Goal: Task Accomplishment & Management: Complete application form

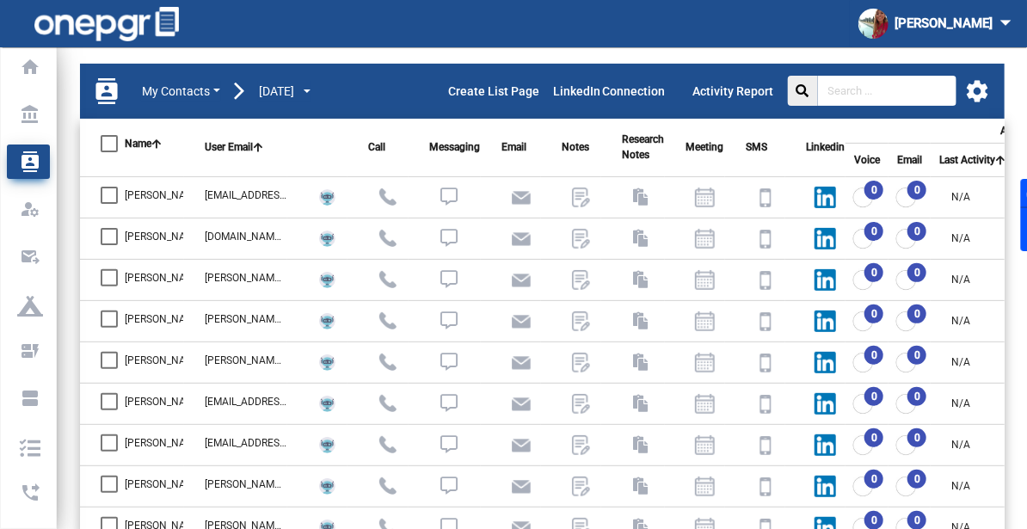
scroll to position [103, 0]
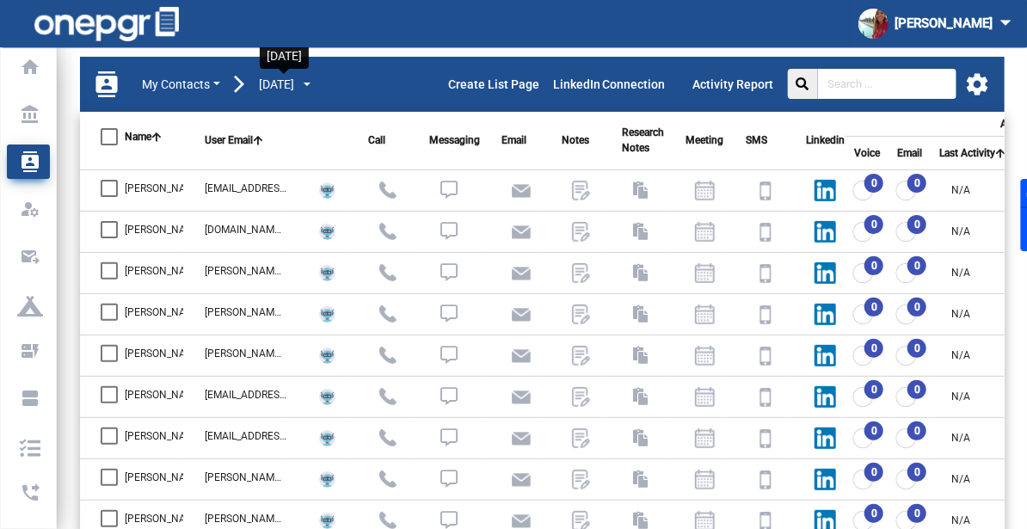
click at [294, 83] on span "[DATE]" at bounding box center [276, 85] width 35 height 18
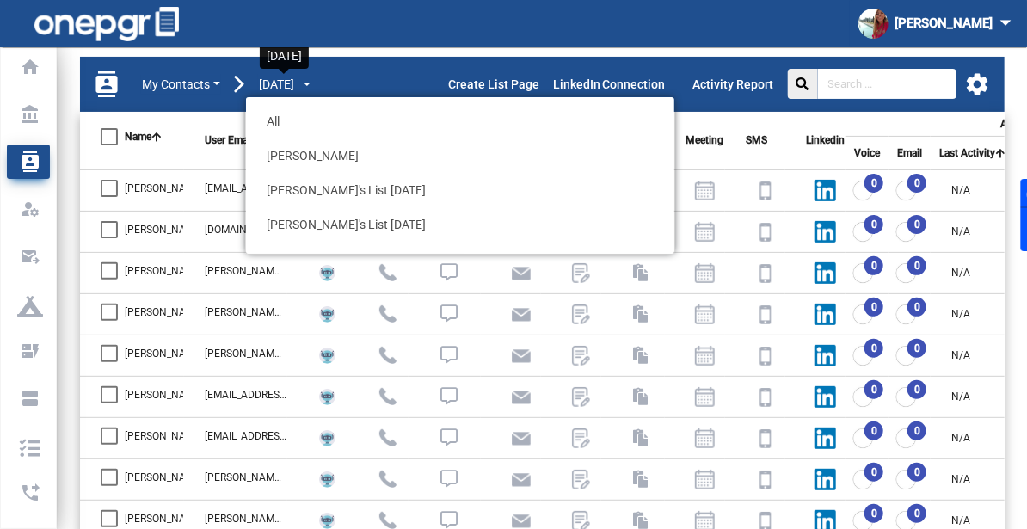
click at [294, 83] on span "[DATE]" at bounding box center [276, 85] width 35 height 18
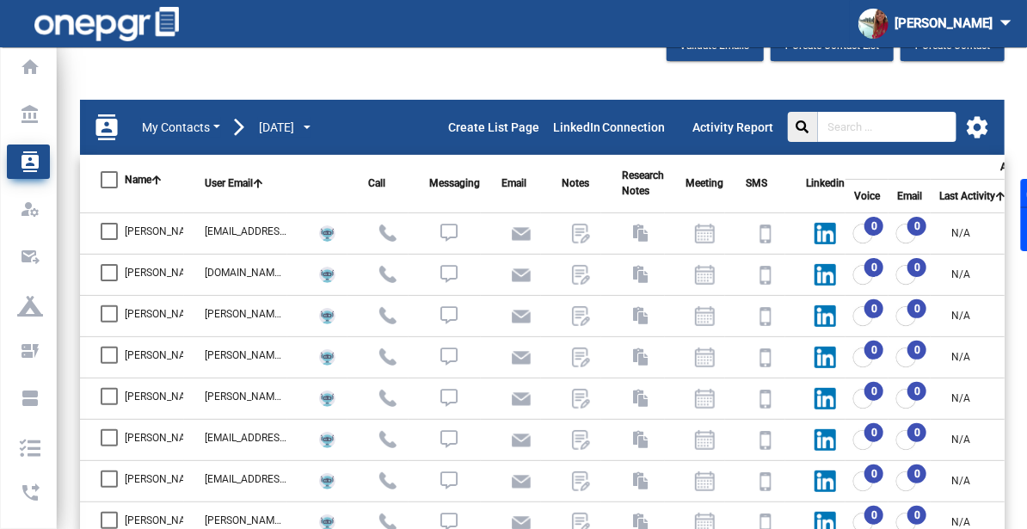
scroll to position [0, 0]
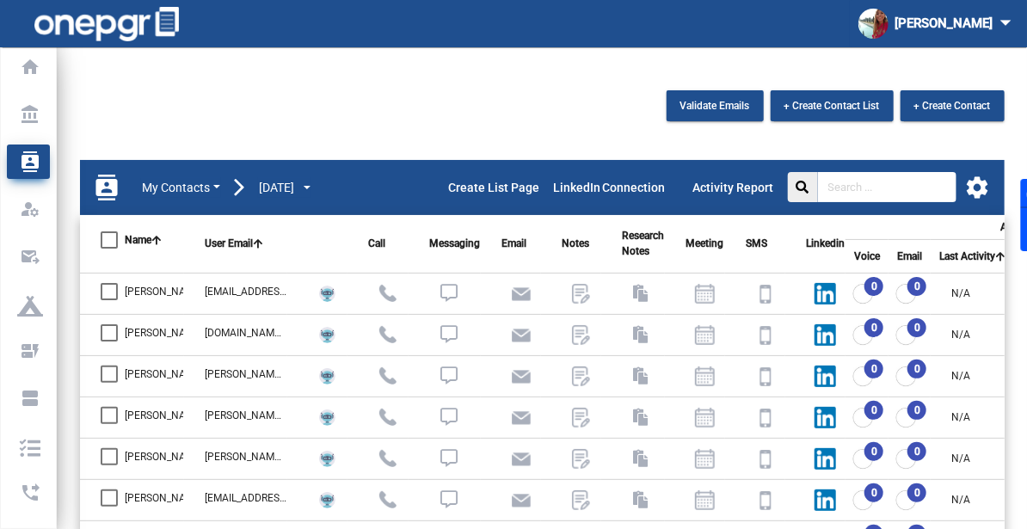
click at [290, 177] on div "[DATE] All [PERSON_NAME] [PERSON_NAME]'s List [DATE] [PERSON_NAME]'s List [DATE…" at bounding box center [285, 187] width 80 height 21
click at [280, 187] on span "[DATE]" at bounding box center [276, 188] width 35 height 18
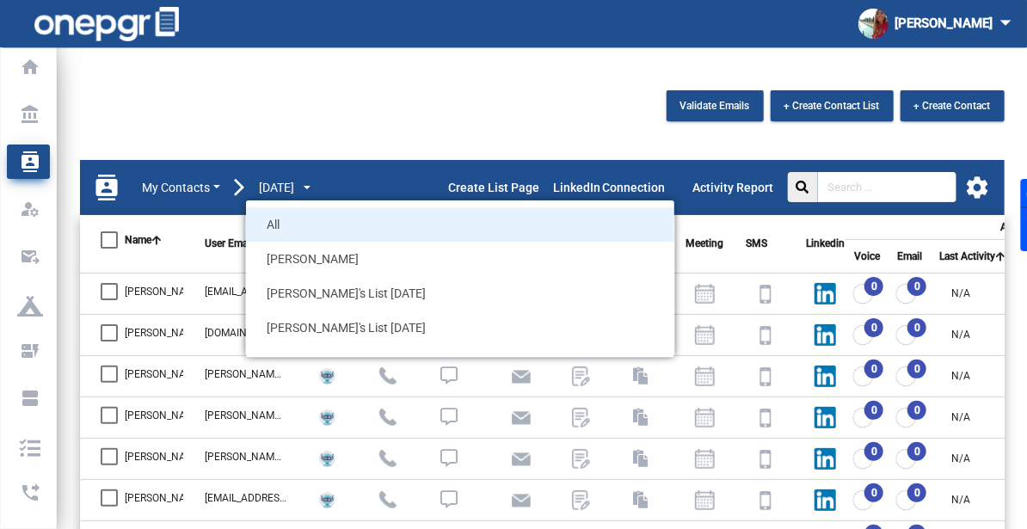
click at [267, 222] on span "All" at bounding box center [460, 224] width 428 height 34
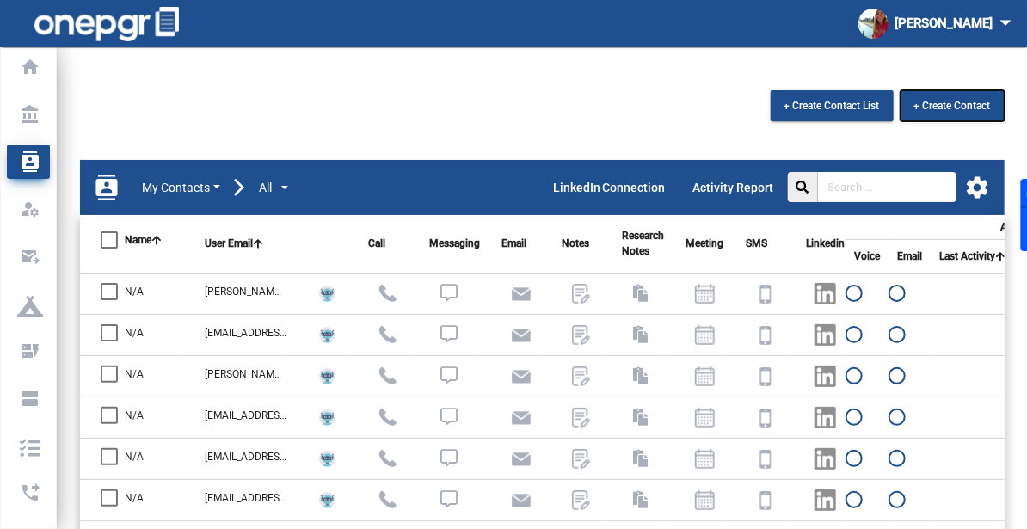
click at [935, 107] on span "+ Create Contact" at bounding box center [953, 106] width 77 height 12
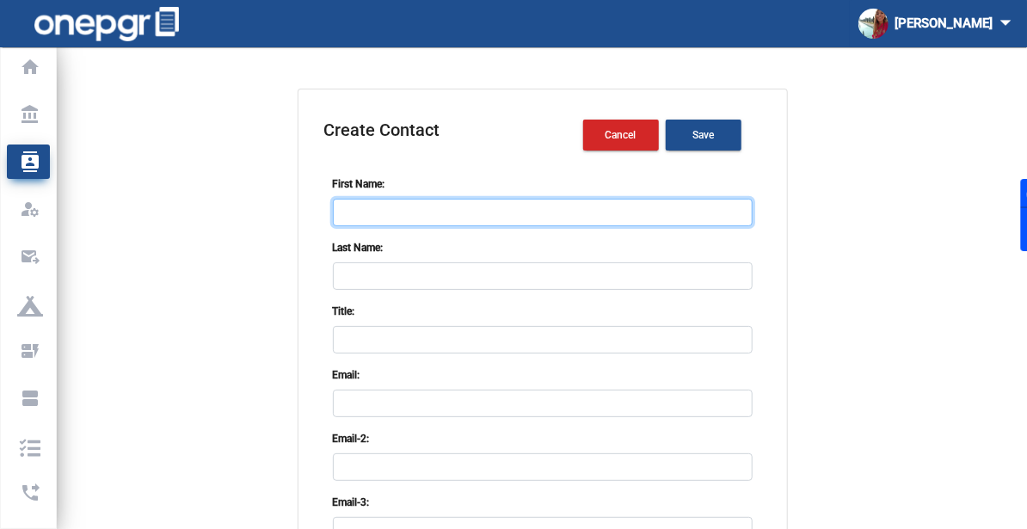
click at [454, 212] on input "First Name:" at bounding box center [543, 213] width 420 height 28
paste input "[PERSON_NAME]"
click at [377, 212] on input "[PERSON_NAME]" at bounding box center [543, 213] width 420 height 28
type input "Carina"
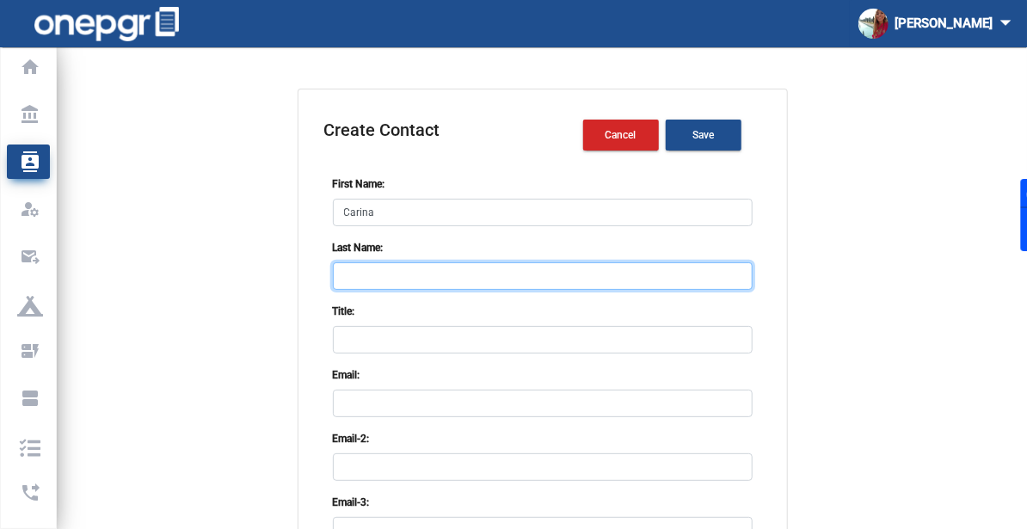
paste input "[PERSON_NAME]"
type input "[PERSON_NAME]"
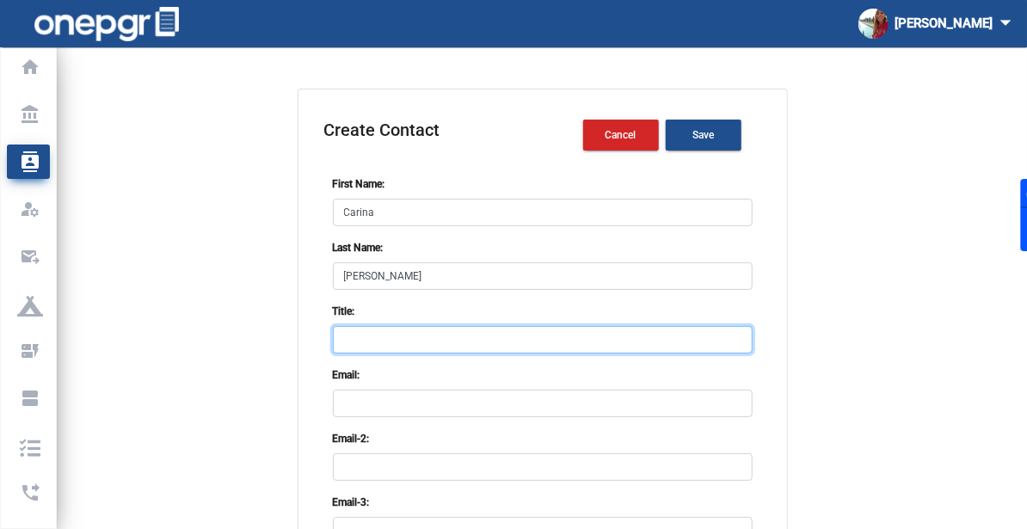
click at [359, 334] on input "Title:" at bounding box center [543, 340] width 420 height 28
paste input "VP [GEOGRAPHIC_DATA] & [GEOGRAPHIC_DATA]"
type input "VP [GEOGRAPHIC_DATA] & [GEOGRAPHIC_DATA]"
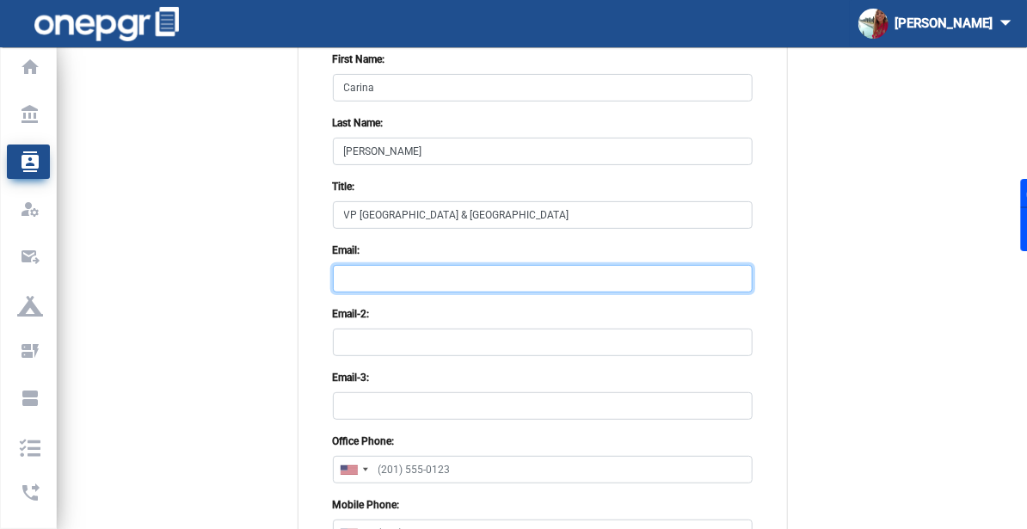
click at [394, 265] on input "Email:" at bounding box center [543, 279] width 420 height 28
paste input "[EMAIL_ADDRESS][DOMAIN_NAME]"
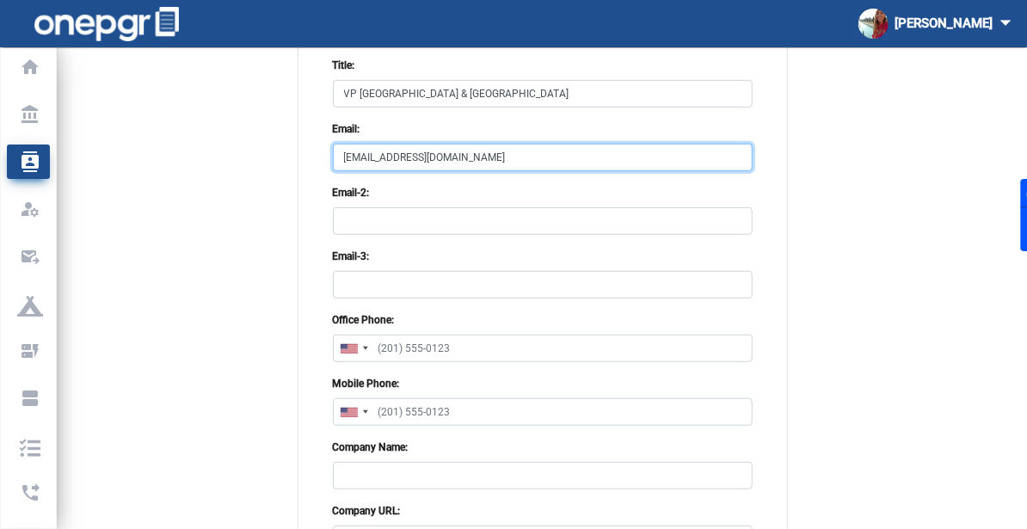
scroll to position [246, 0]
type input "[EMAIL_ADDRESS][DOMAIN_NAME]"
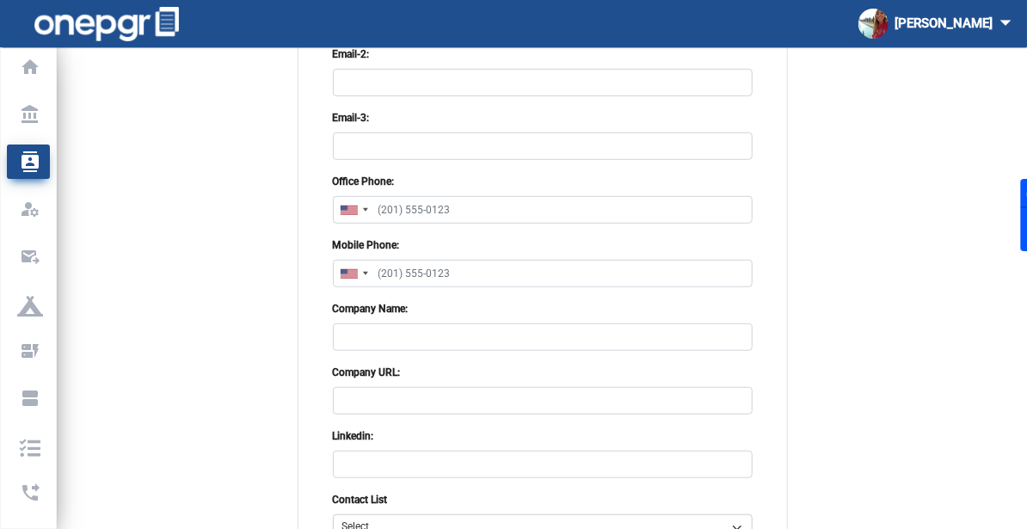
scroll to position [443, 0]
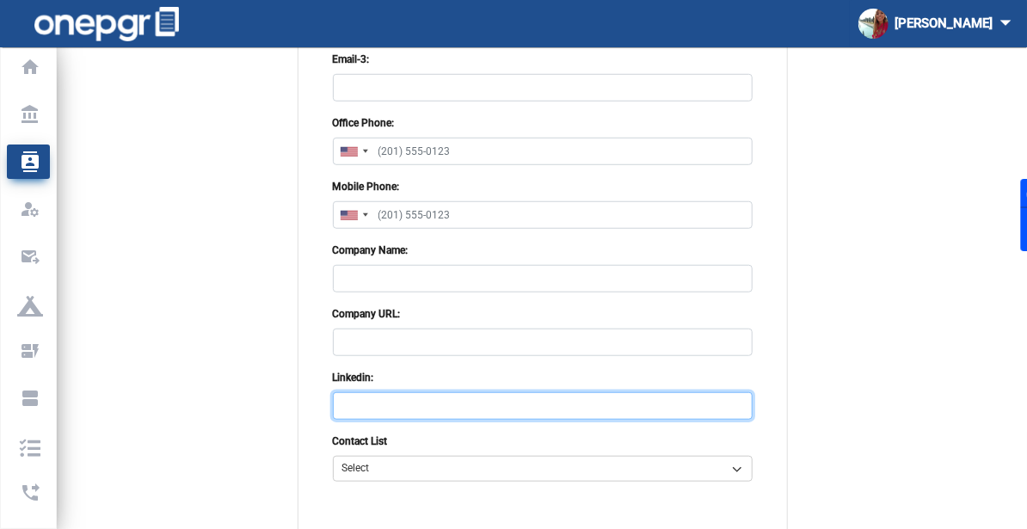
click at [412, 409] on input "Linkedin:" at bounding box center [543, 406] width 420 height 28
paste input "[URL][DOMAIN_NAME][PERSON_NAME]"
type input "[URL][DOMAIN_NAME][PERSON_NAME]"
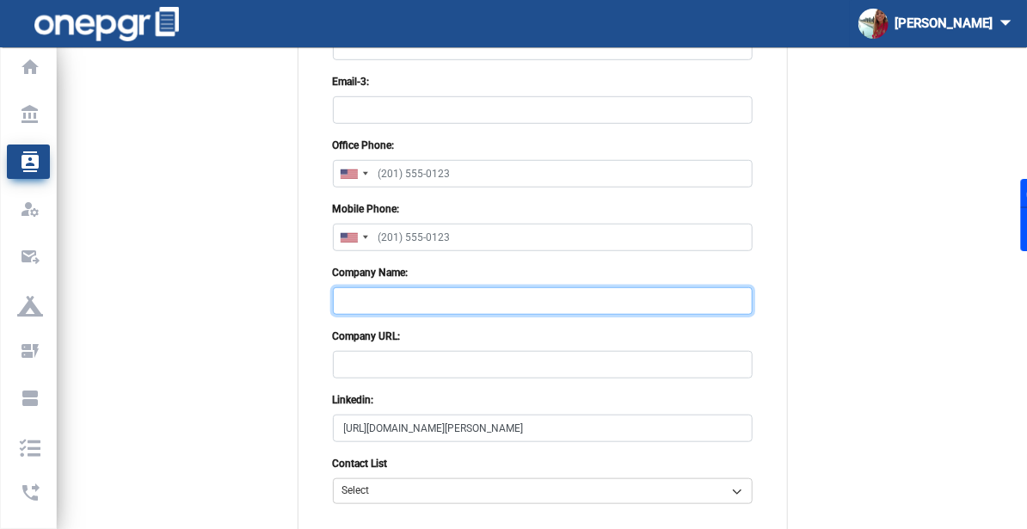
click at [357, 292] on input "Company Name:" at bounding box center [543, 301] width 420 height 28
click at [438, 293] on input "Company Name:" at bounding box center [543, 301] width 420 height 28
paste input "VP [GEOGRAPHIC_DATA] & [GEOGRAPHIC_DATA] VP [GEOGRAPHIC_DATA] & [GEOGRAPHIC_DAT…"
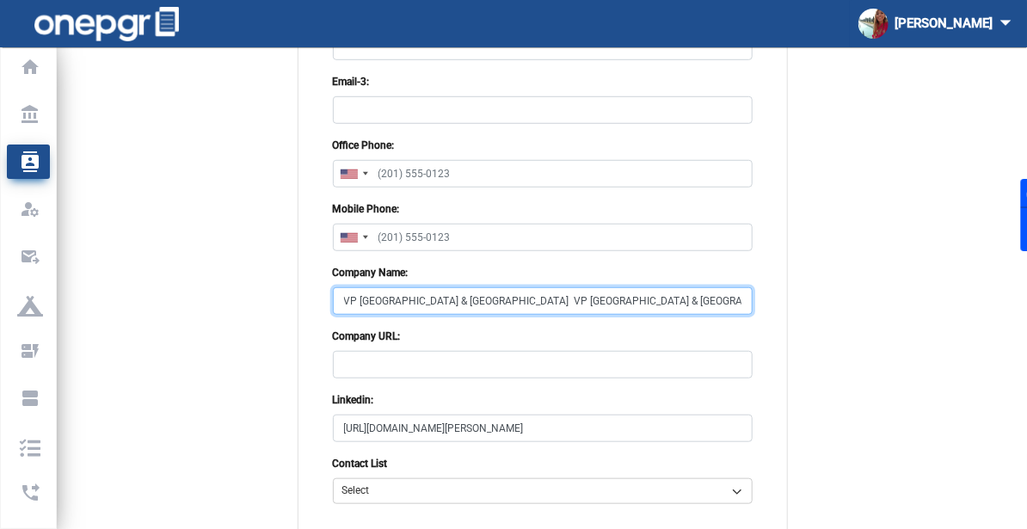
drag, startPoint x: 608, startPoint y: 295, endPoint x: 254, endPoint y: 306, distance: 354.6
click at [254, 306] on app-create-contact "Create Contact Cancel Save First Name: [PERSON_NAME] Last Name: [PERSON_NAME] T…" at bounding box center [543, 114] width 970 height 892
type input "ALTOUR"
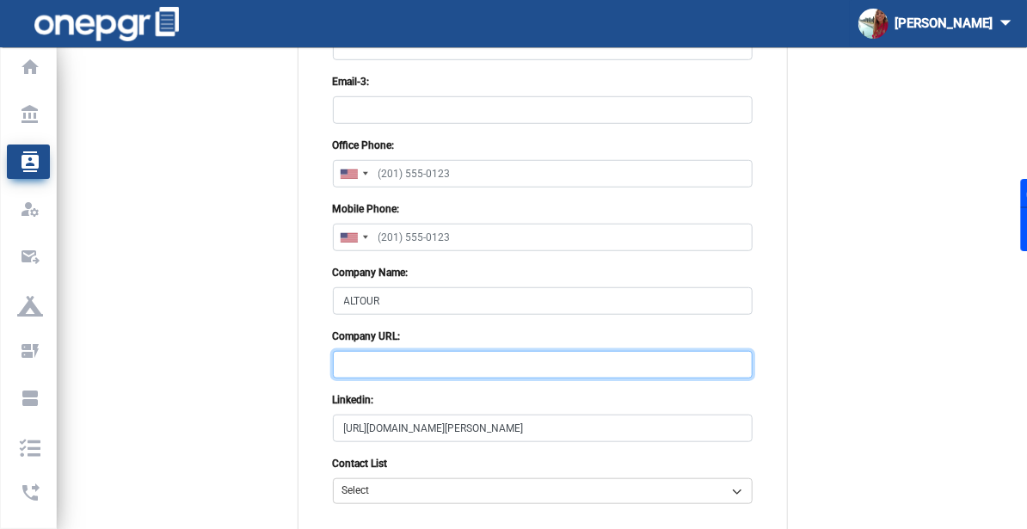
click at [439, 360] on input "Company URL:" at bounding box center [543, 365] width 420 height 28
paste input "[URL][DOMAIN_NAME]"
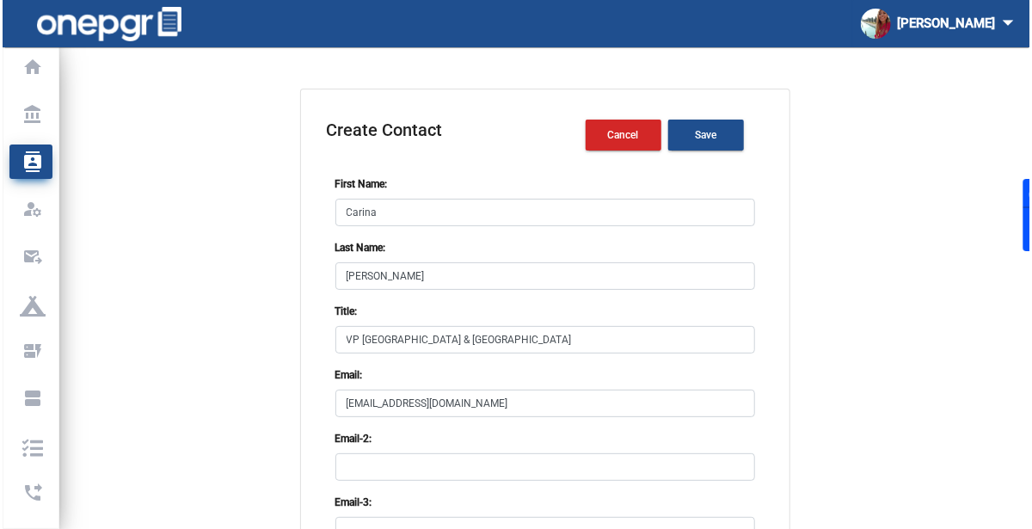
scroll to position [0, 0]
type input "[URL][DOMAIN_NAME]"
click at [732, 126] on button "Save" at bounding box center [704, 135] width 76 height 31
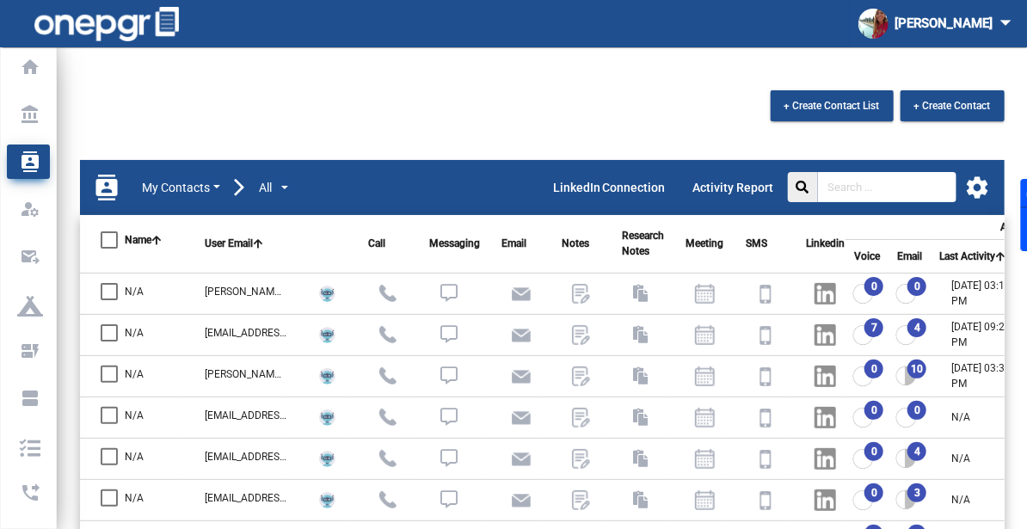
click at [902, 201] on div "LinkedIn Connection Activity Report settings" at bounding box center [765, 187] width 452 height 55
click at [897, 197] on input "text" at bounding box center [887, 187] width 139 height 30
type input "carina"
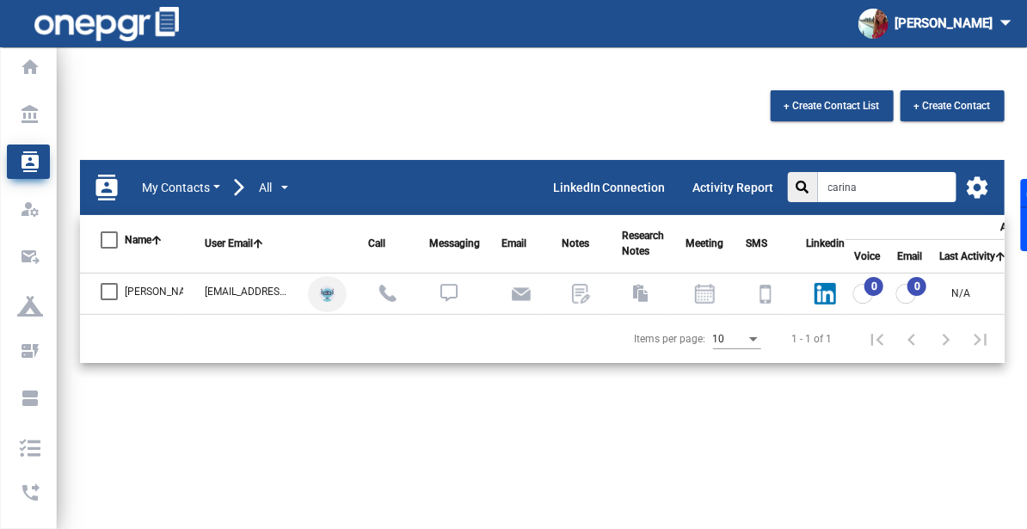
click at [340, 294] on span at bounding box center [327, 294] width 39 height 36
click at [331, 294] on img at bounding box center [327, 294] width 16 height 16
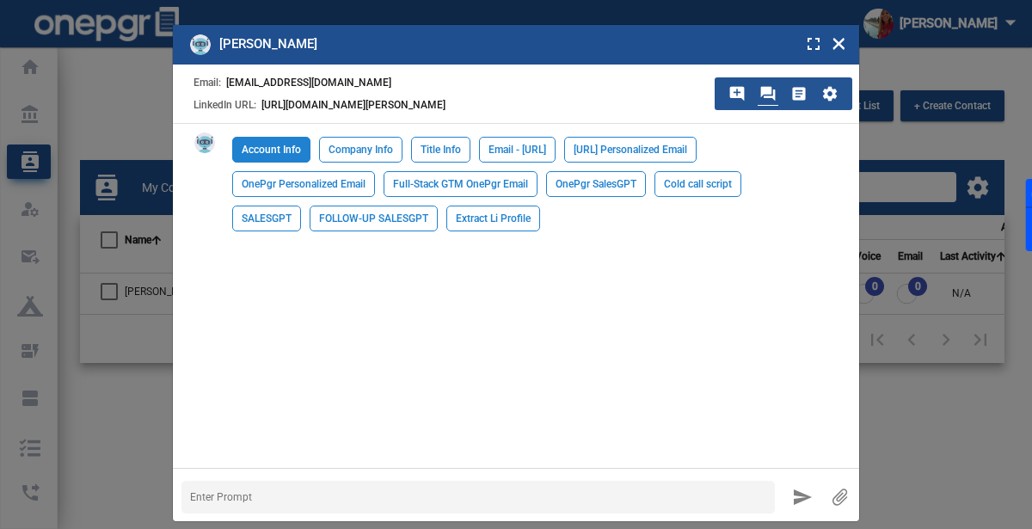
click at [290, 163] on div "Account Info" at bounding box center [271, 150] width 78 height 26
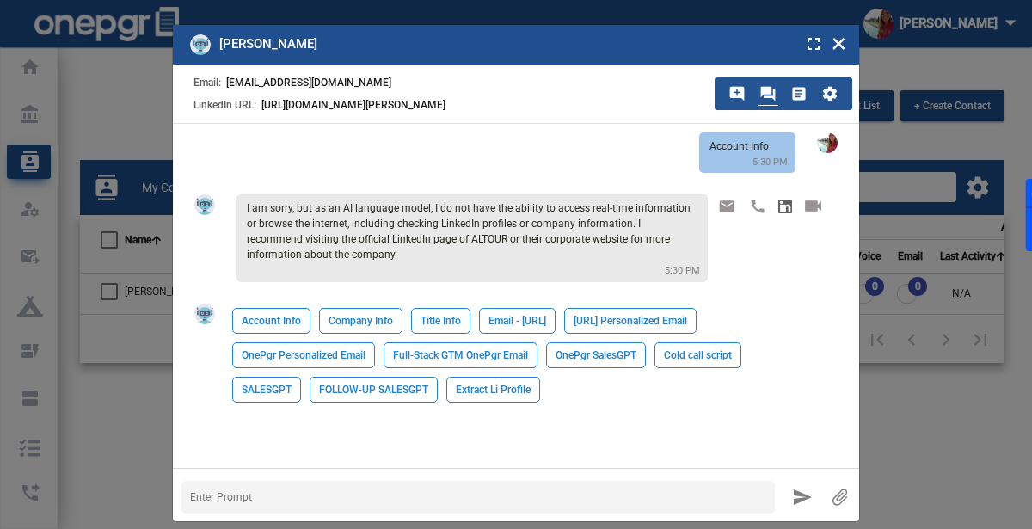
click at [343, 313] on div "Account Info 5:30 PM I am sorry, but as an AI language model, I do not have the…" at bounding box center [516, 296] width 687 height 344
click at [352, 327] on div "Company Info" at bounding box center [360, 321] width 83 height 26
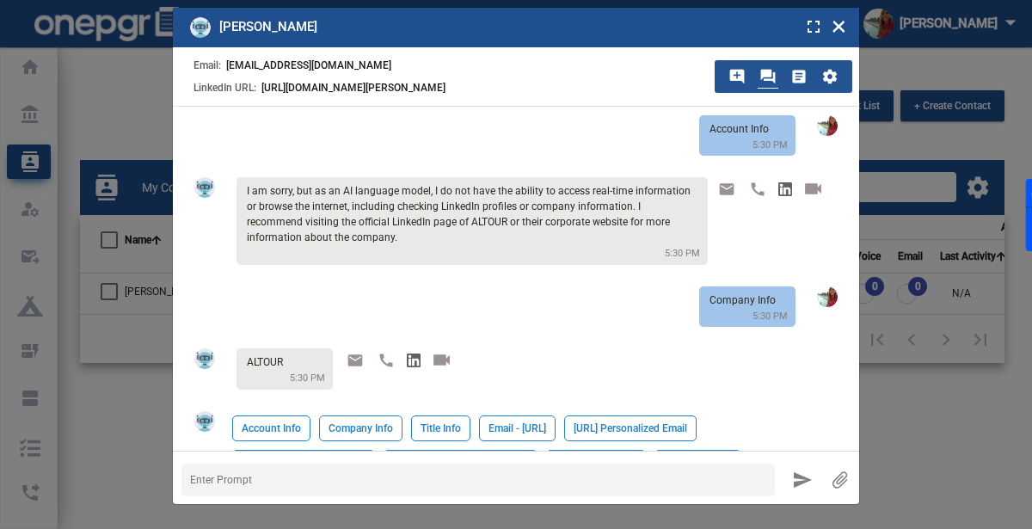
scroll to position [70, 0]
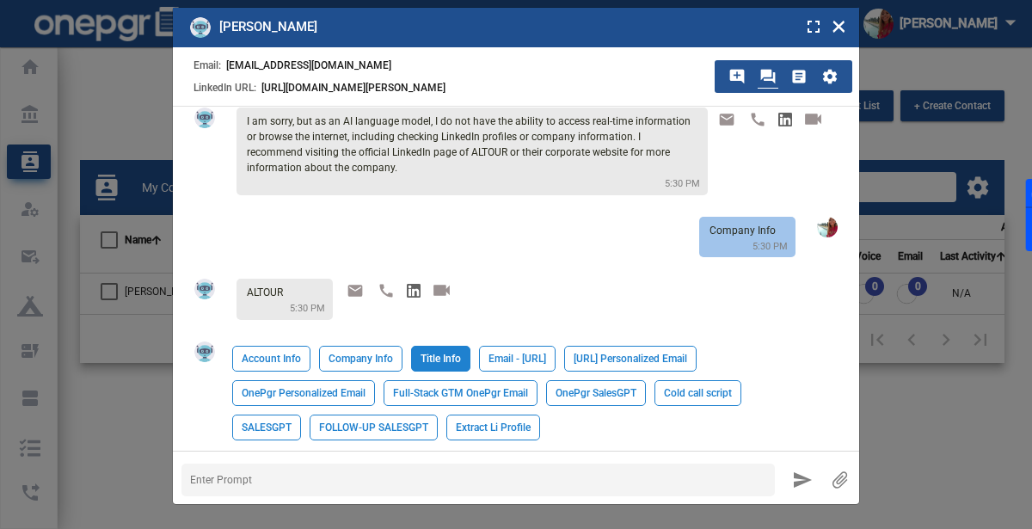
click at [445, 365] on div "Title Info" at bounding box center [440, 359] width 59 height 26
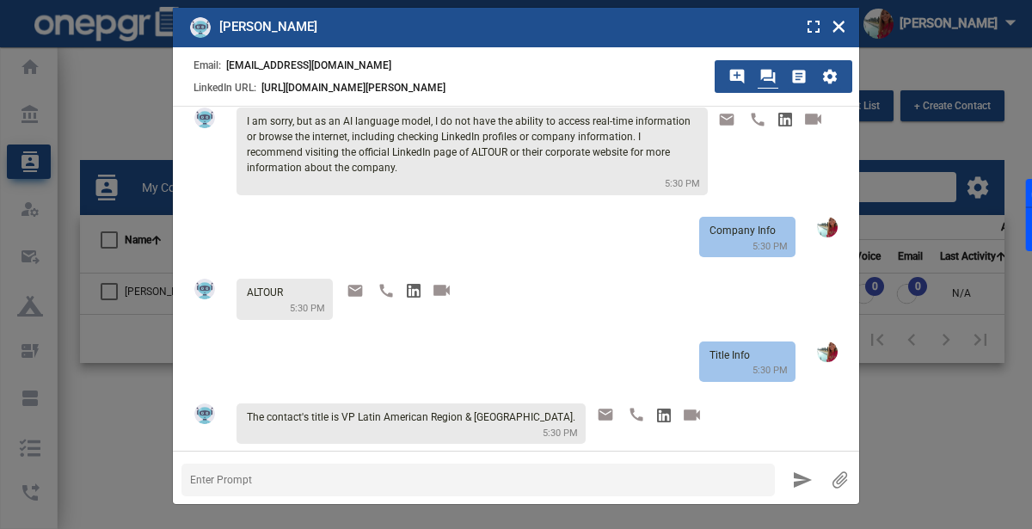
scroll to position [194, 0]
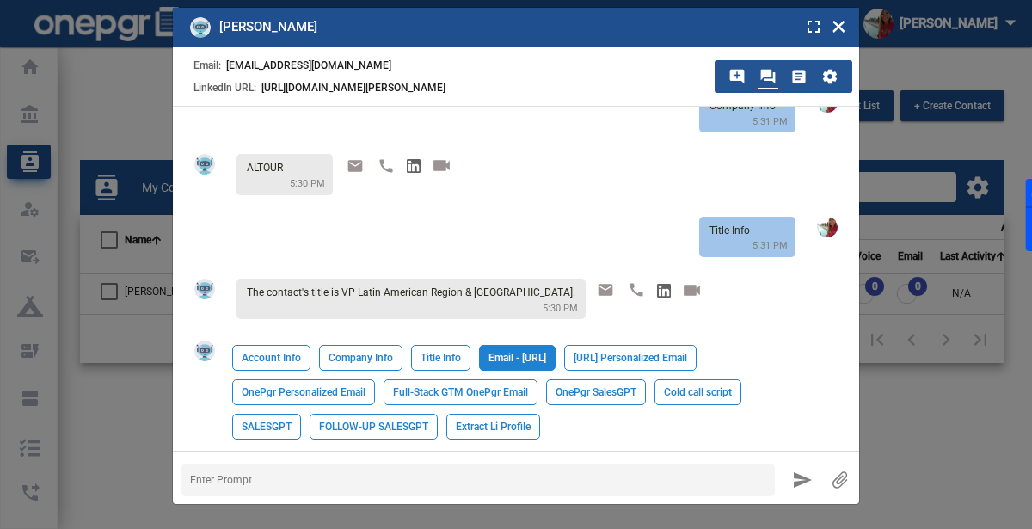
click at [544, 364] on div "Email - [URL]" at bounding box center [517, 358] width 77 height 26
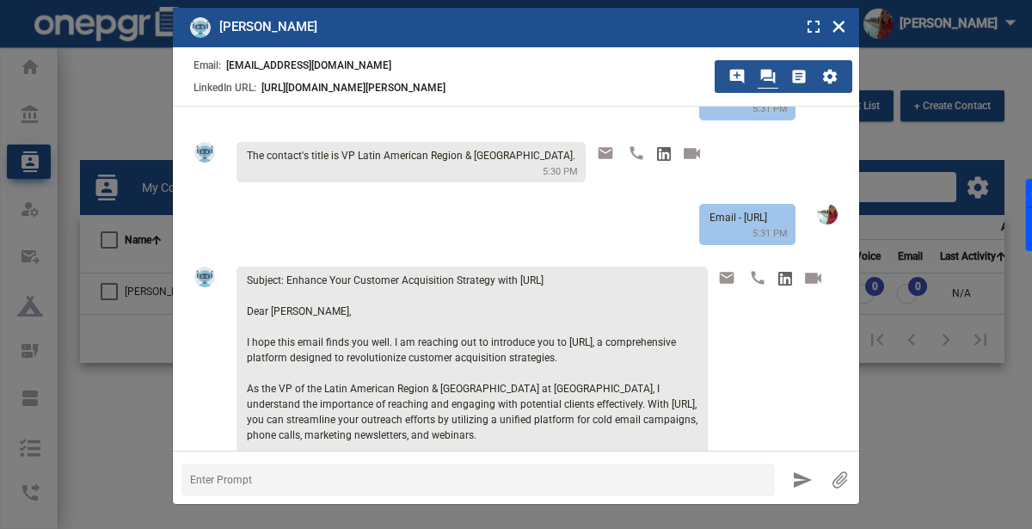
scroll to position [829, 0]
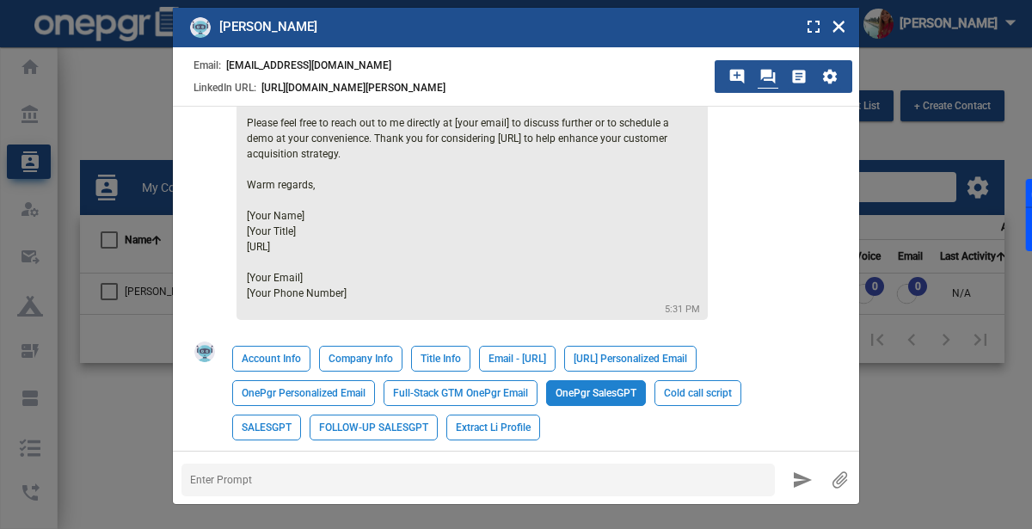
click at [561, 391] on div "OnePgr SalesGPT" at bounding box center [596, 393] width 100 height 26
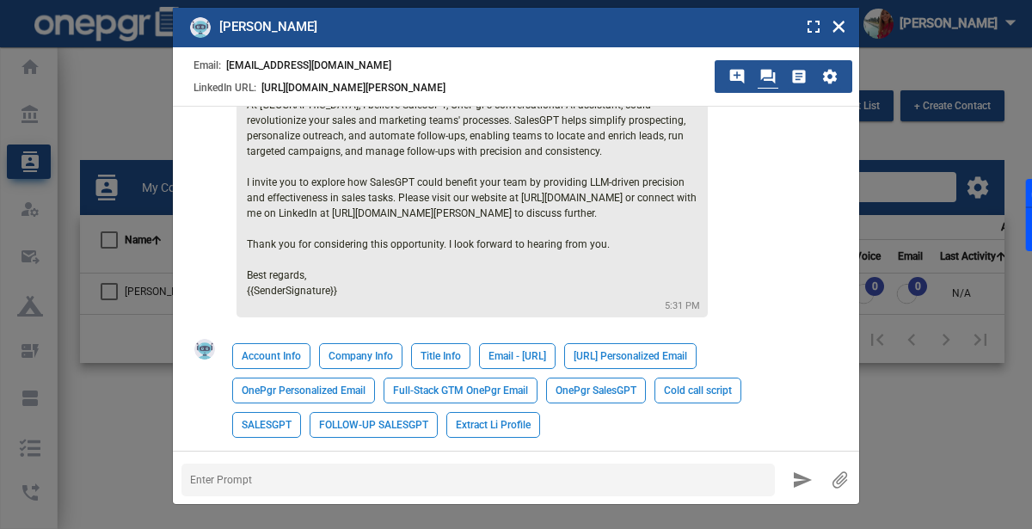
scroll to position [1291, 0]
click at [280, 438] on div "SALESGPT" at bounding box center [266, 425] width 69 height 26
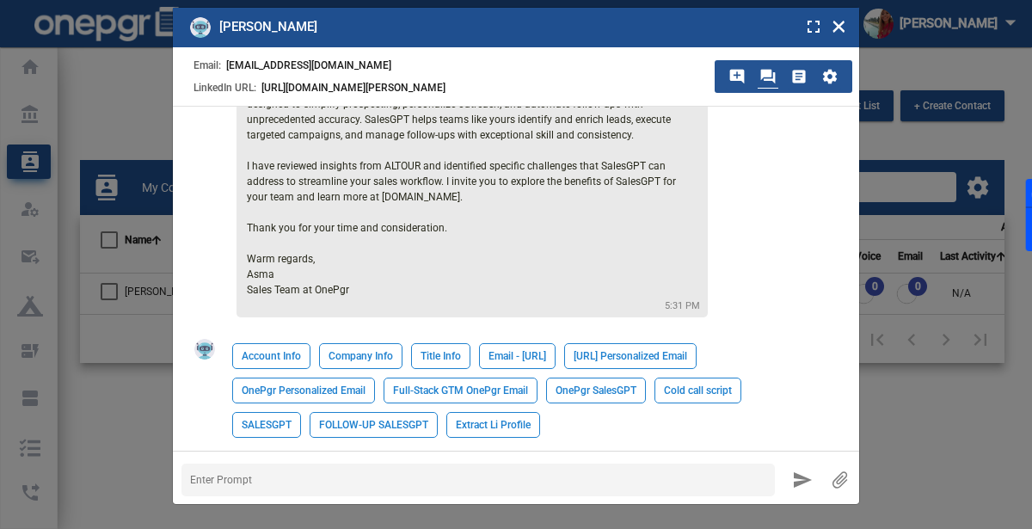
scroll to position [1743, 0]
click at [367, 434] on div "FOLLOW-UP SALESGPT" at bounding box center [374, 425] width 128 height 26
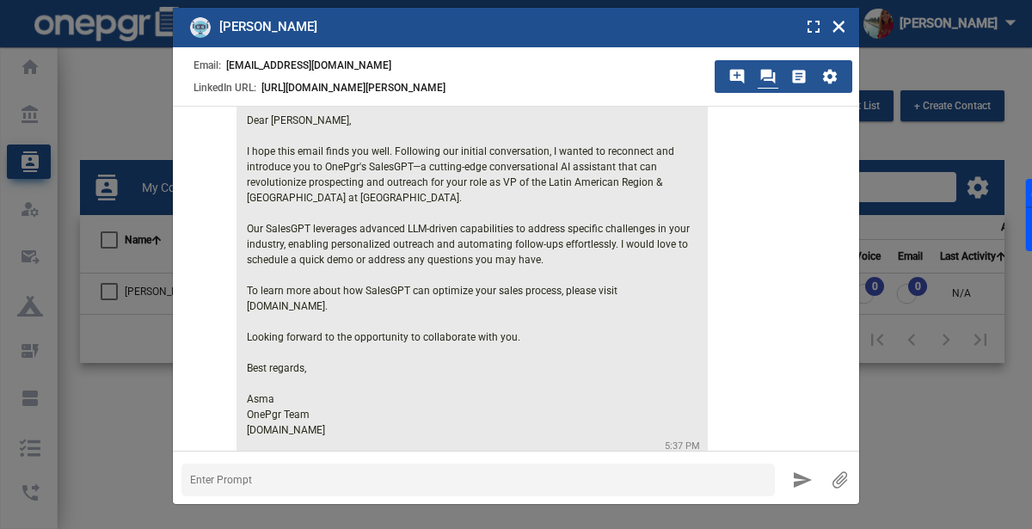
scroll to position [2067, 0]
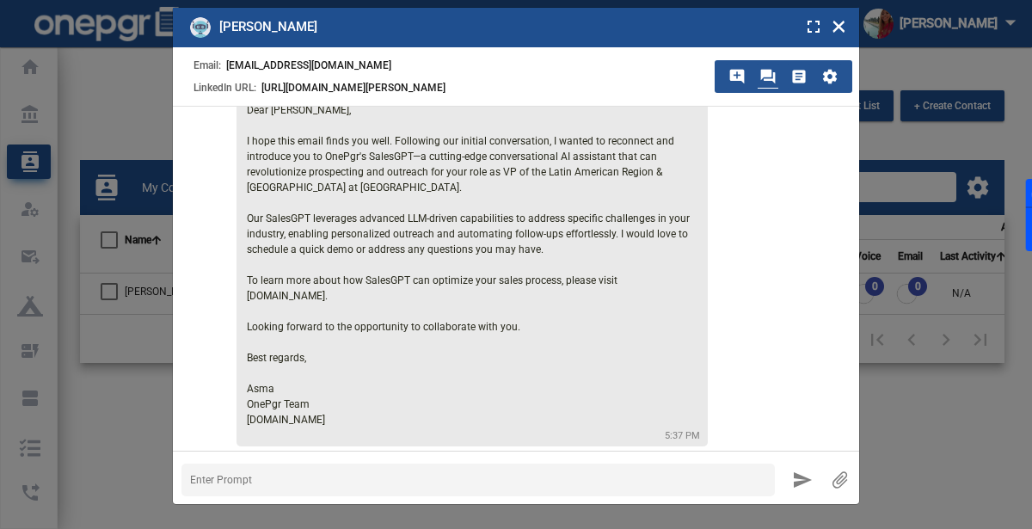
click at [409, 303] on div "Subject: Reconnect and Explore OnePgr's SalesGPT Dear [PERSON_NAME], I hope thi…" at bounding box center [472, 255] width 471 height 381
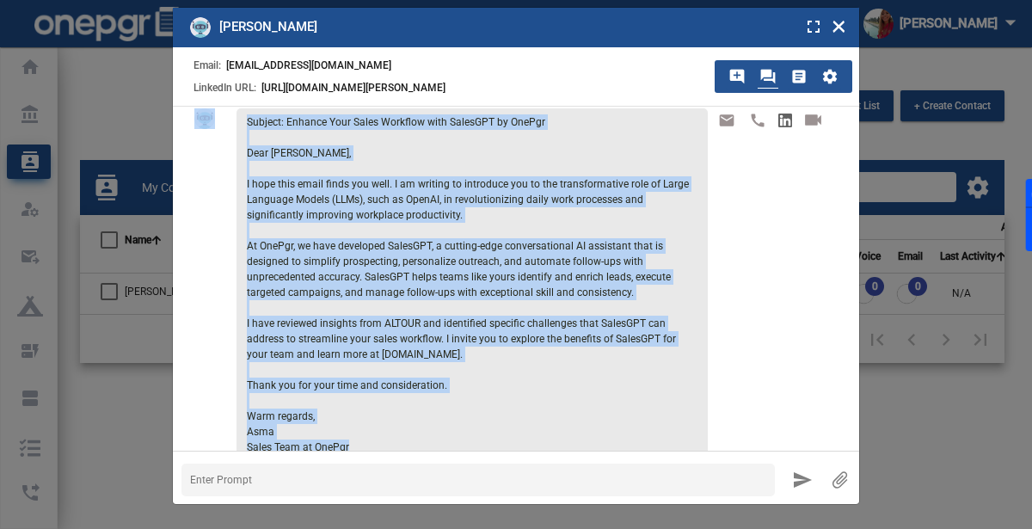
scroll to position [1537, 0]
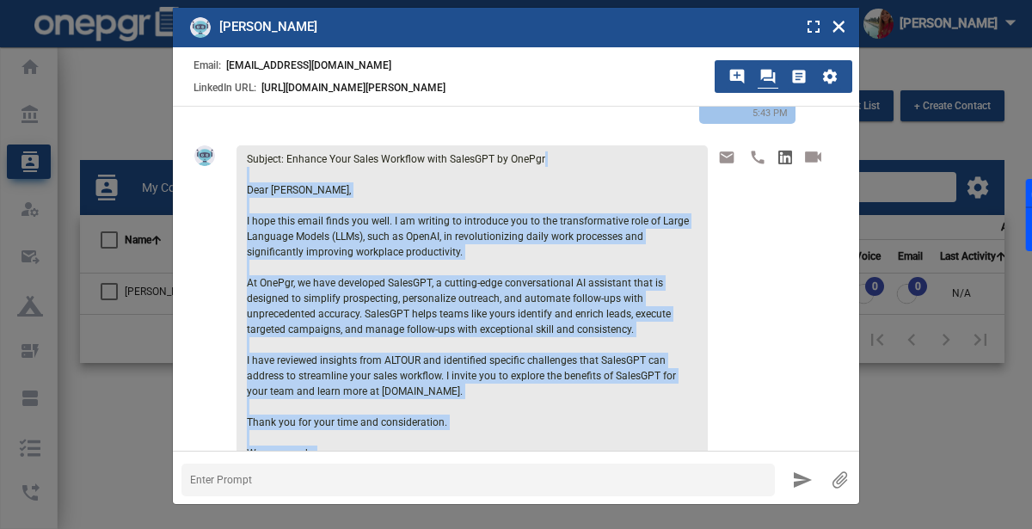
drag, startPoint x: 369, startPoint y: 425, endPoint x: 242, endPoint y: 198, distance: 260.4
click at [242, 198] on div "Subject: Enhance Your Sales Workflow with SalesGPT by OnePgr Dear [PERSON_NAME]…" at bounding box center [472, 328] width 471 height 366
copy span "Dear [PERSON_NAME], I hope this email finds you well. I am writing to introduce…"
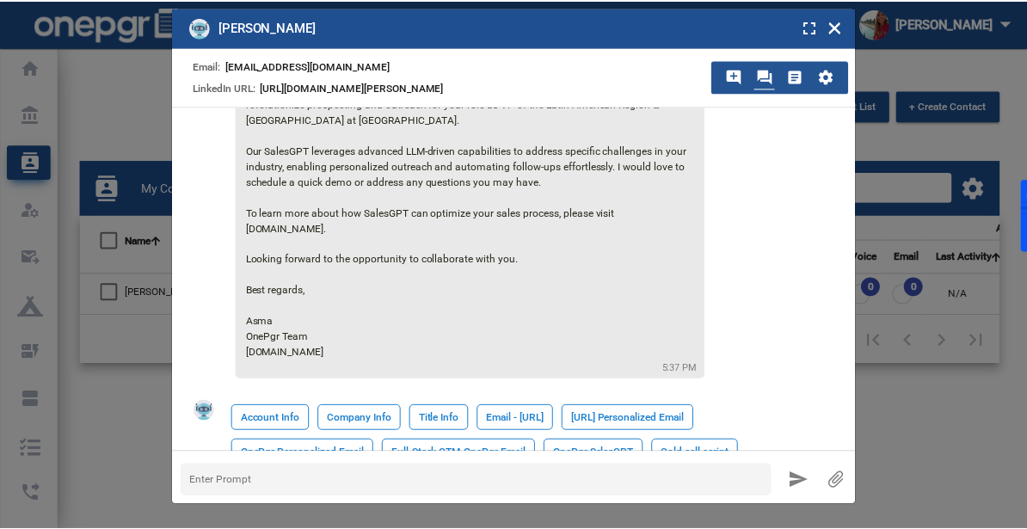
scroll to position [2139, 0]
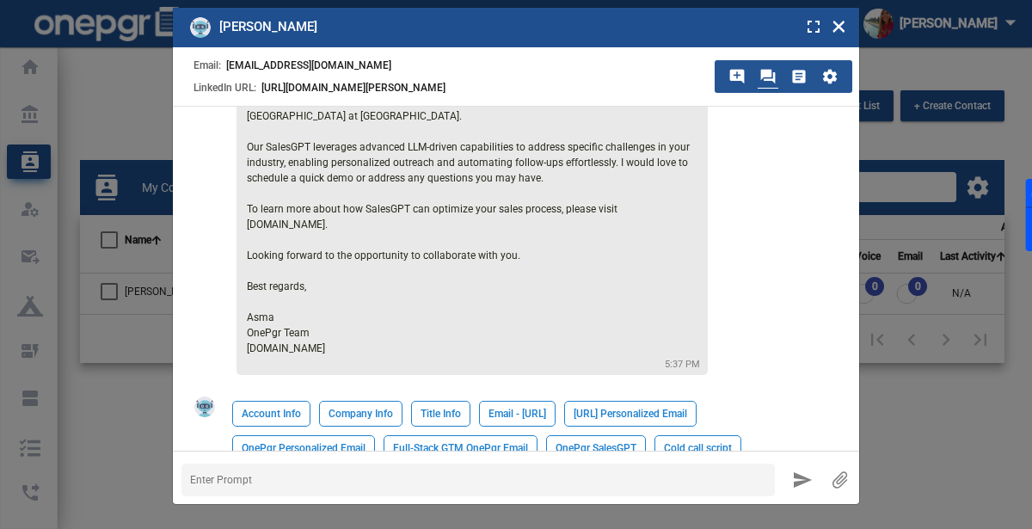
click at [835, 19] on span "×" at bounding box center [839, 24] width 15 height 33
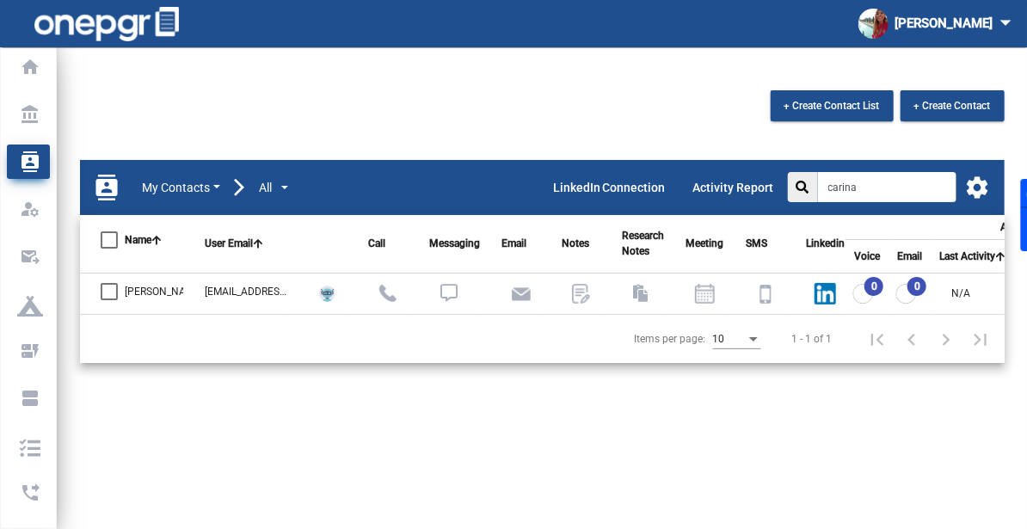
scroll to position [0, 0]
